Goal: Task Accomplishment & Management: Use online tool/utility

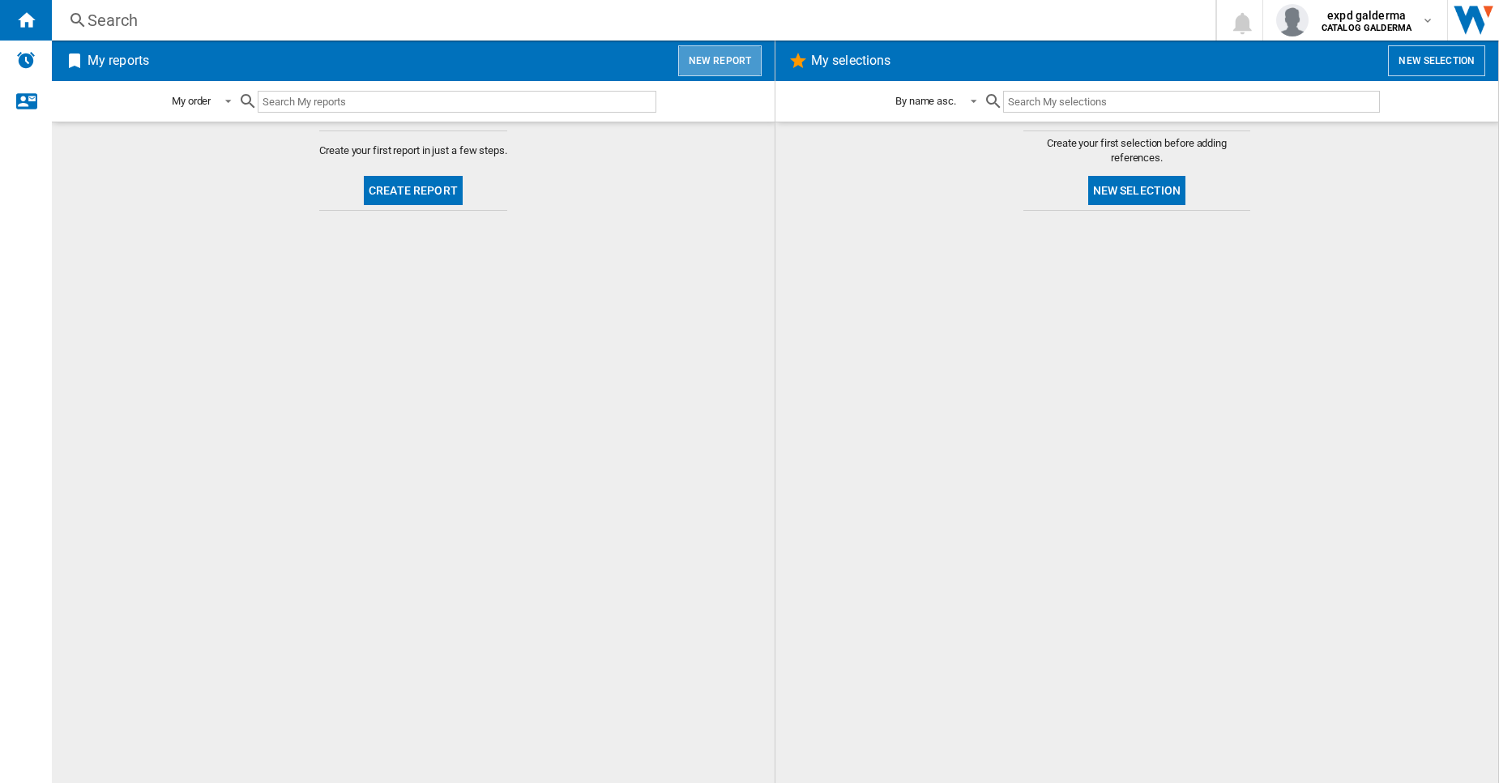
click at [729, 66] on button "New report" at bounding box center [719, 60] width 83 height 31
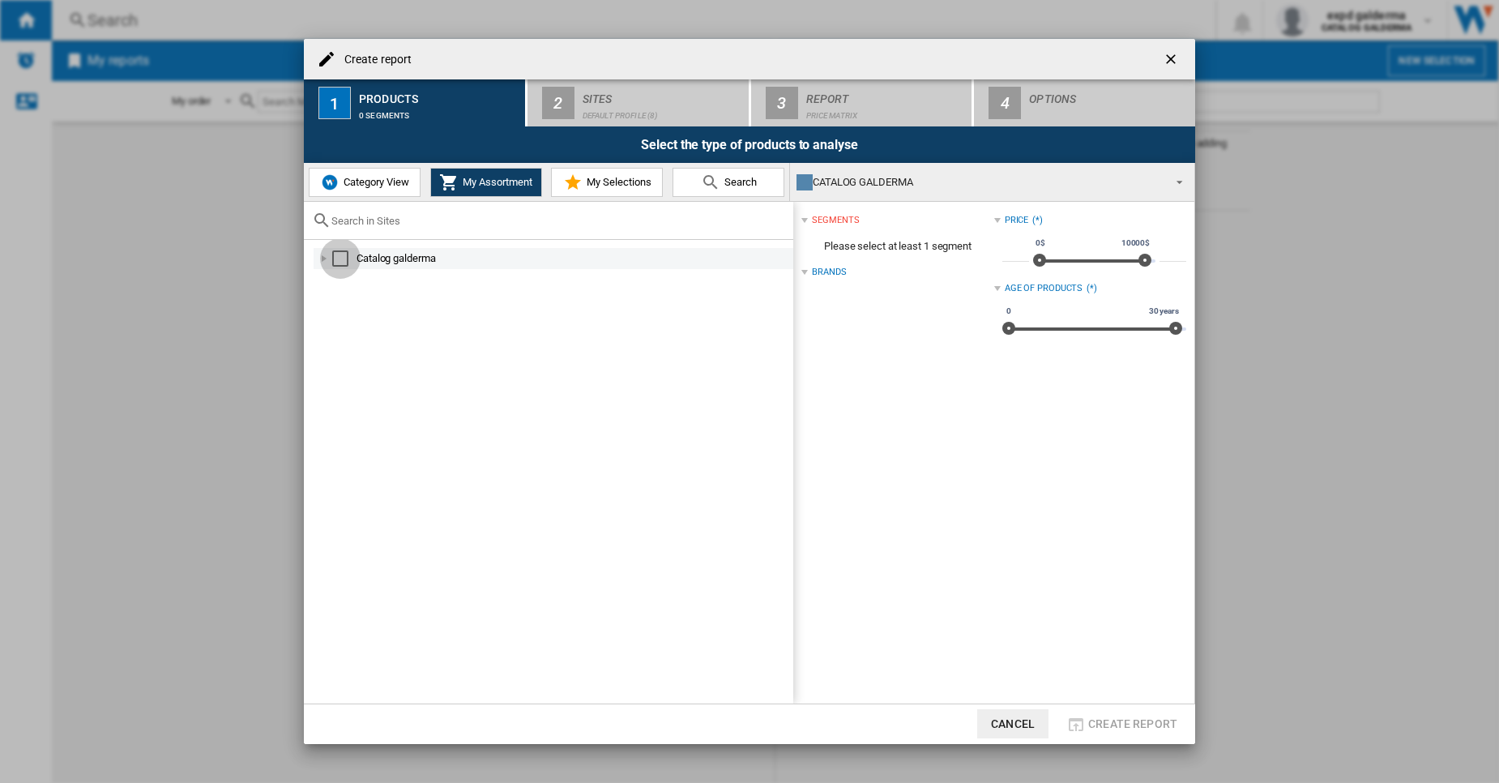
click at [343, 262] on div "Select" at bounding box center [340, 258] width 16 height 16
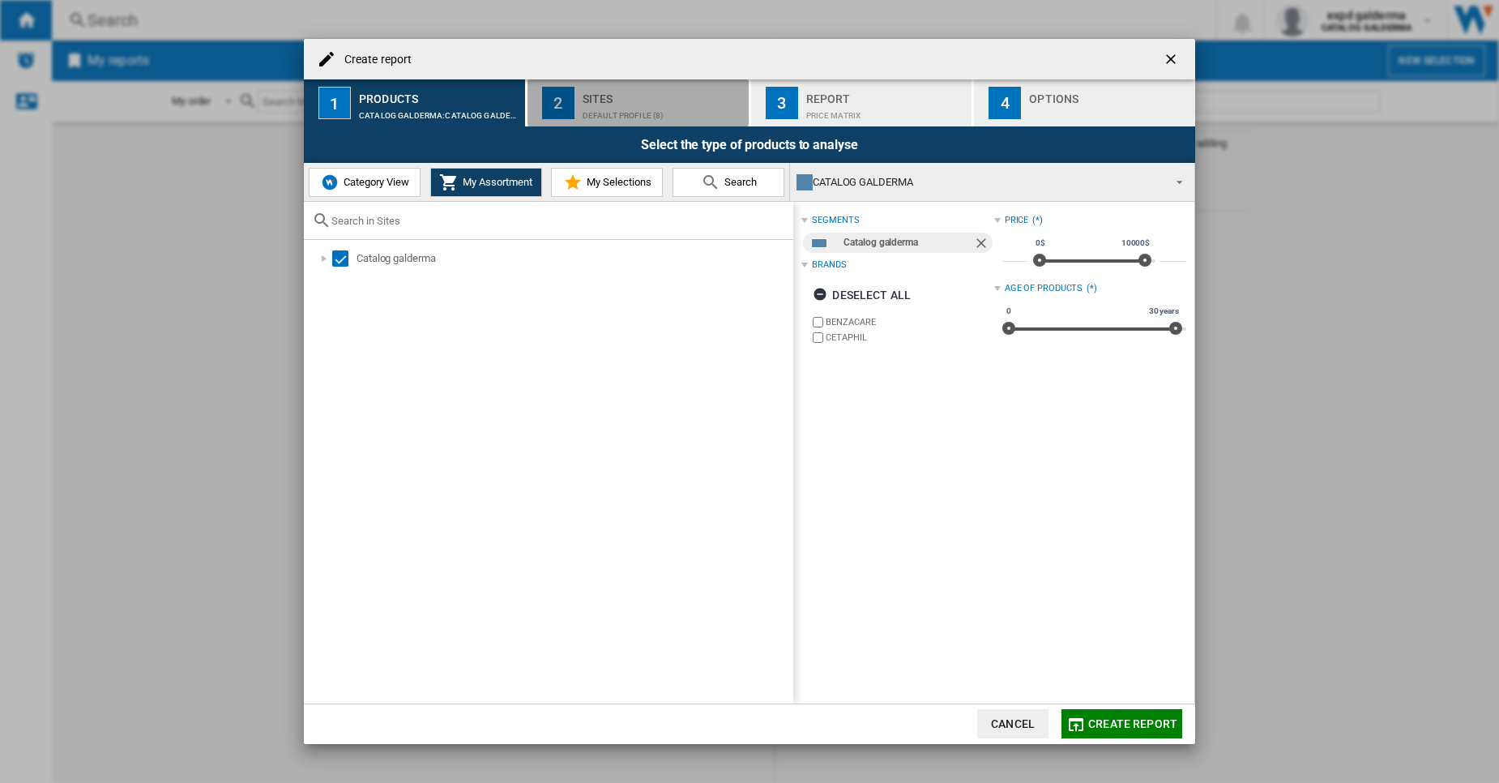
click at [628, 115] on div "Default profile (8)" at bounding box center [663, 111] width 160 height 17
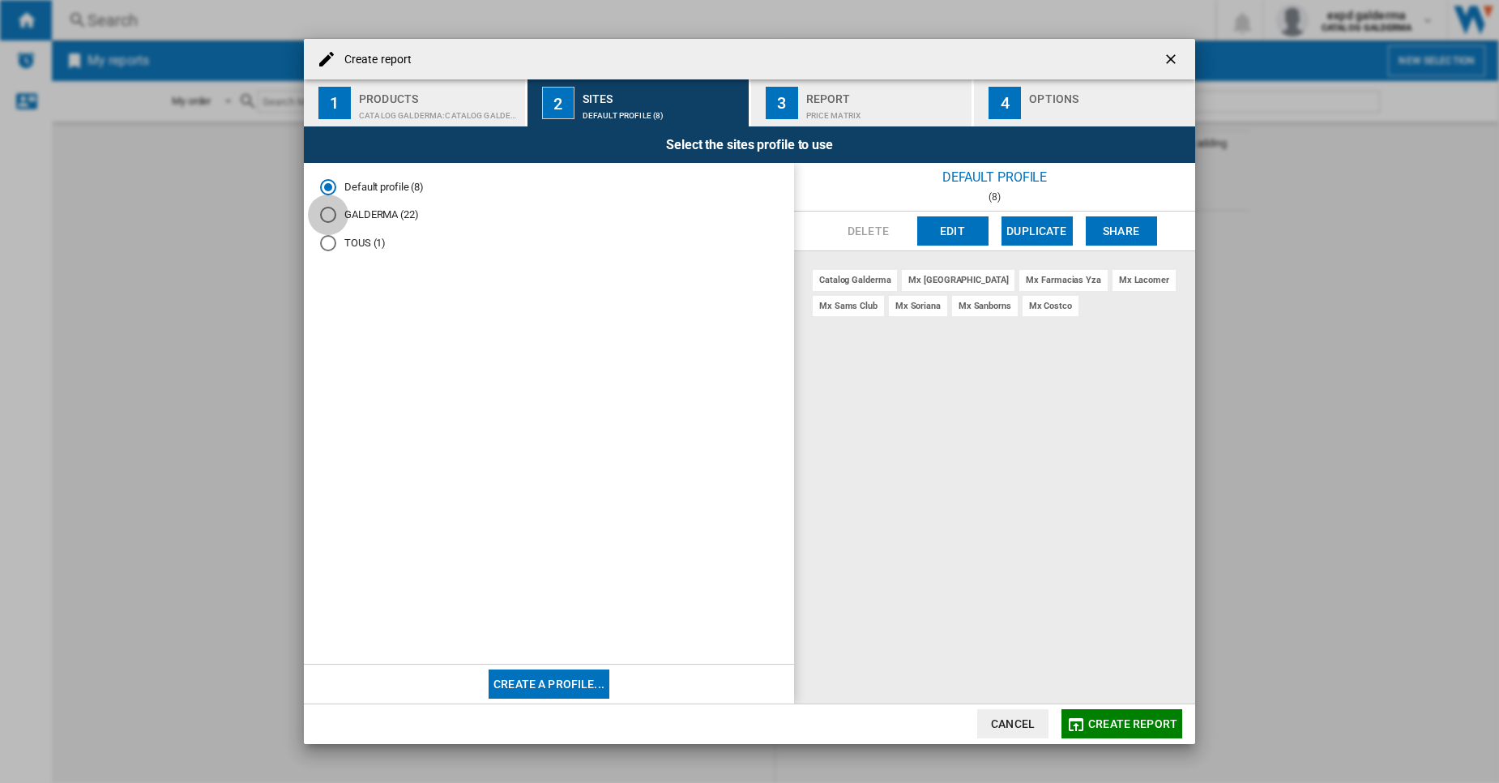
click at [321, 212] on div "GALDERMA (22)" at bounding box center [328, 215] width 16 height 16
click at [950, 225] on button "Edit" at bounding box center [952, 230] width 71 height 29
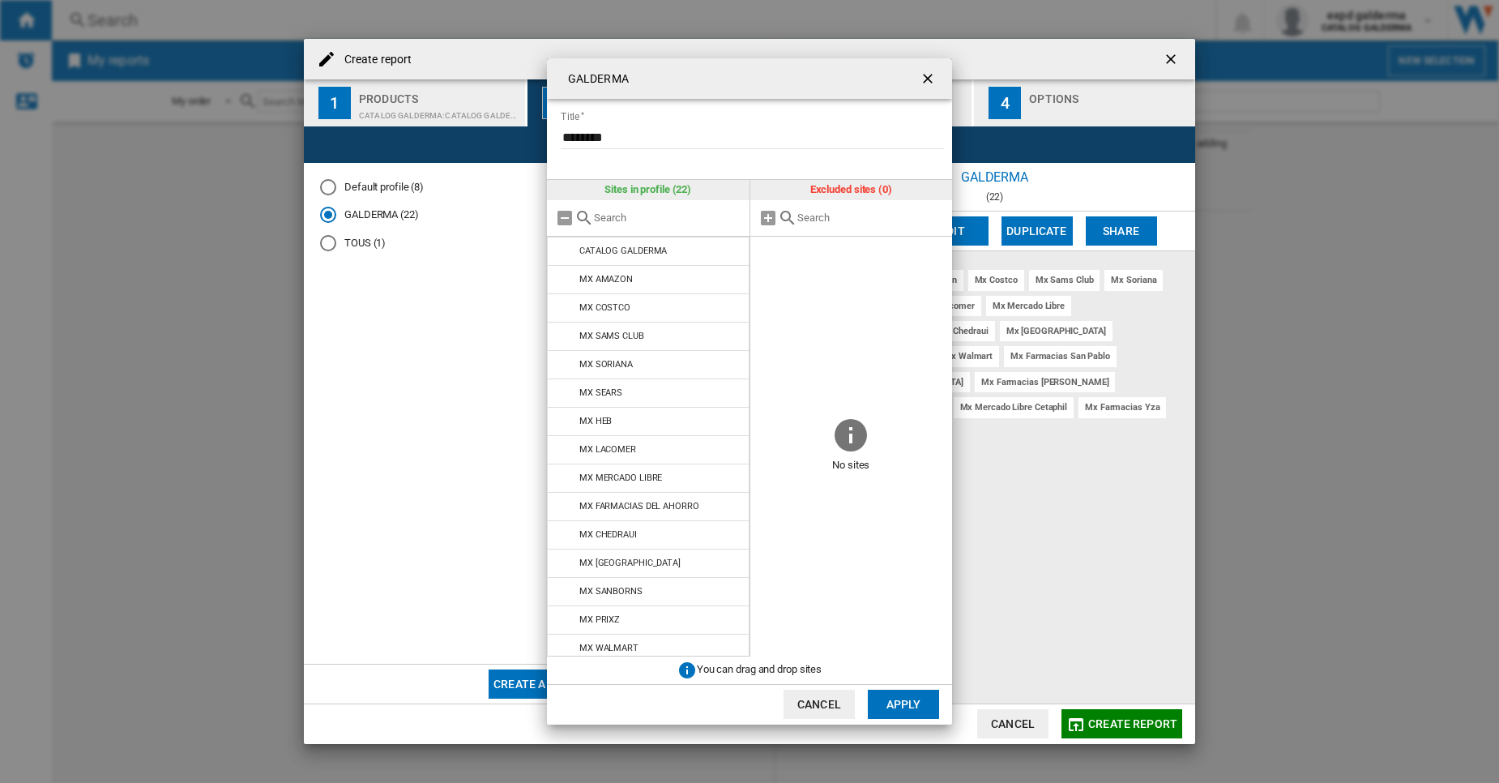
click at [0, 395] on div "GALDERMA Title ******** Sites in profile (22) CATALOG GALDERMA MX AMAZON MX COS…" at bounding box center [749, 391] width 1499 height 783
